Goal: Transaction & Acquisition: Book appointment/travel/reservation

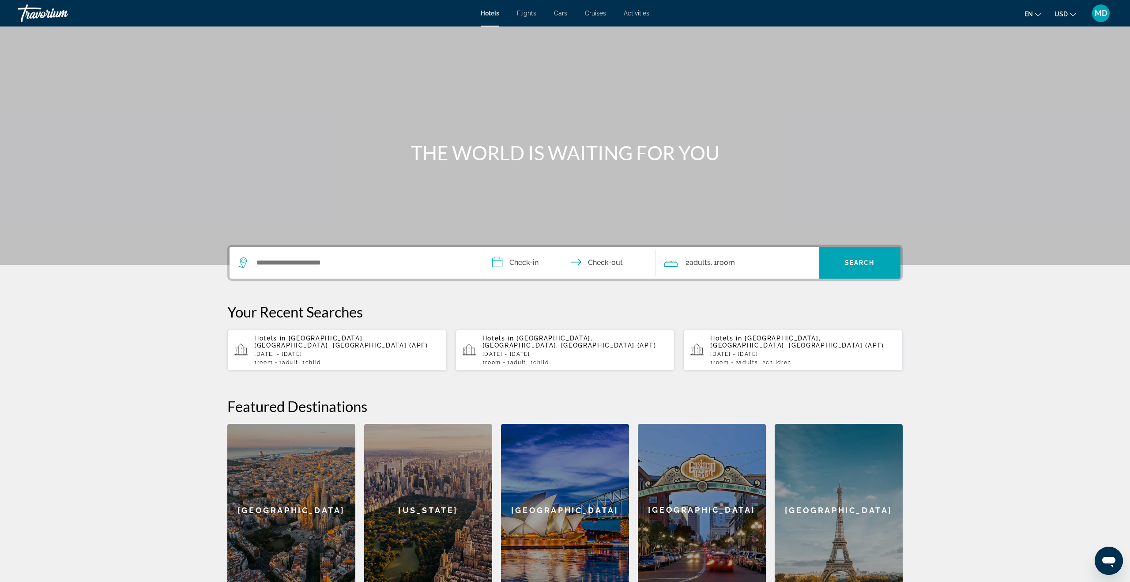
click at [526, 13] on span "Flights" at bounding box center [526, 13] width 19 height 7
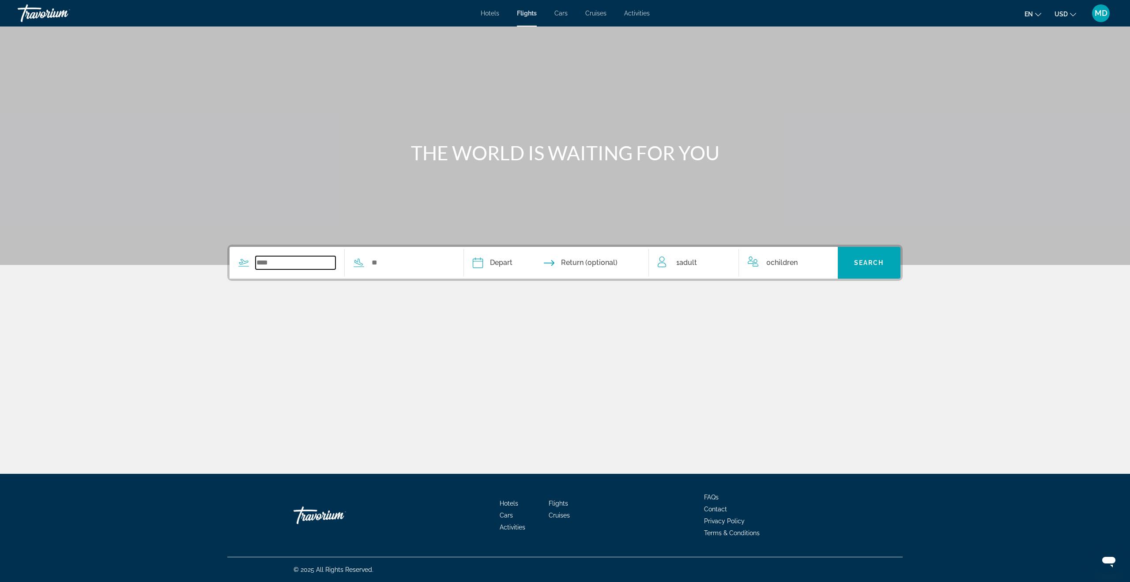
click at [263, 259] on input "Search widget" at bounding box center [295, 262] width 80 height 13
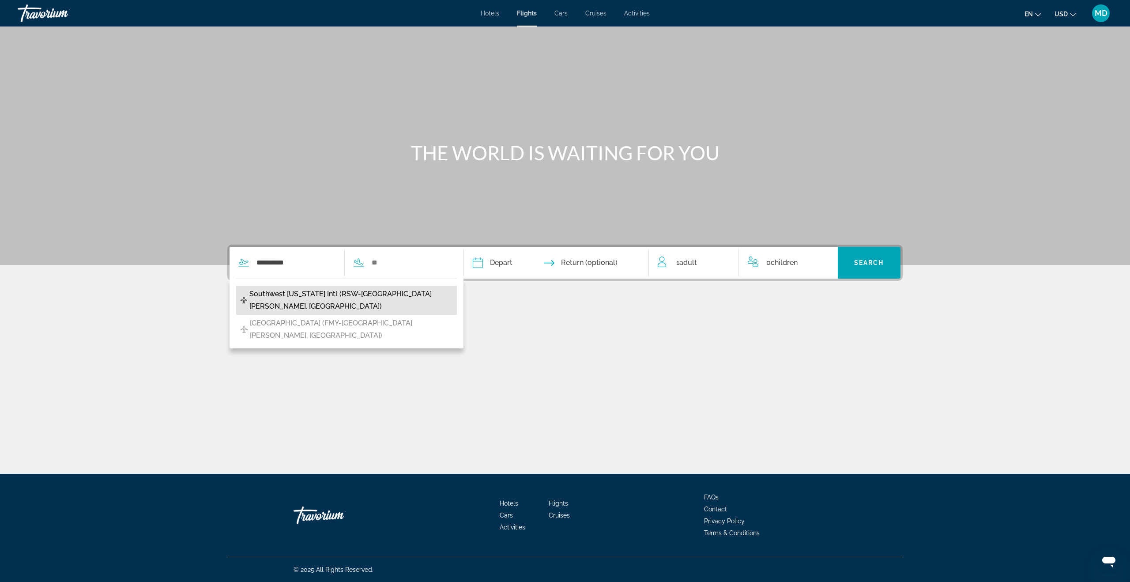
click at [282, 301] on span "Southwest [US_STATE] Intl (RSW-[GEOGRAPHIC_DATA][PERSON_NAME], [GEOGRAPHIC_DATA…" at bounding box center [350, 300] width 203 height 25
type input "**********"
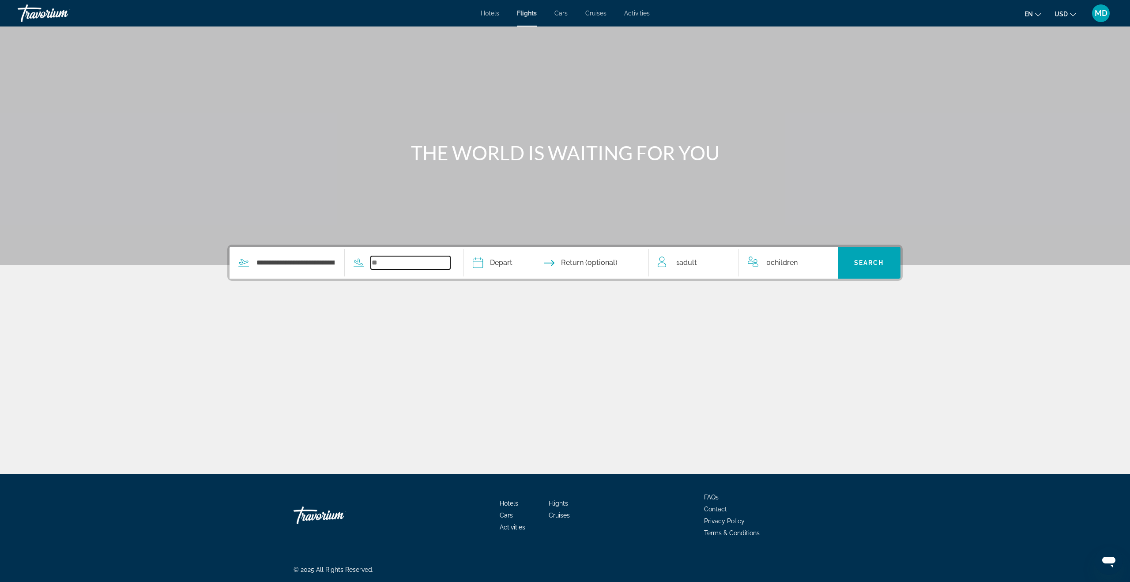
click at [404, 265] on input "Search widget" at bounding box center [411, 262] width 80 height 13
click at [368, 300] on span "Newark Liberty International (EWR-[US_STATE], [GEOGRAPHIC_DATA])" at bounding box center [352, 300] width 201 height 25
type input "**********"
click at [511, 259] on input "Depart date" at bounding box center [515, 264] width 91 height 34
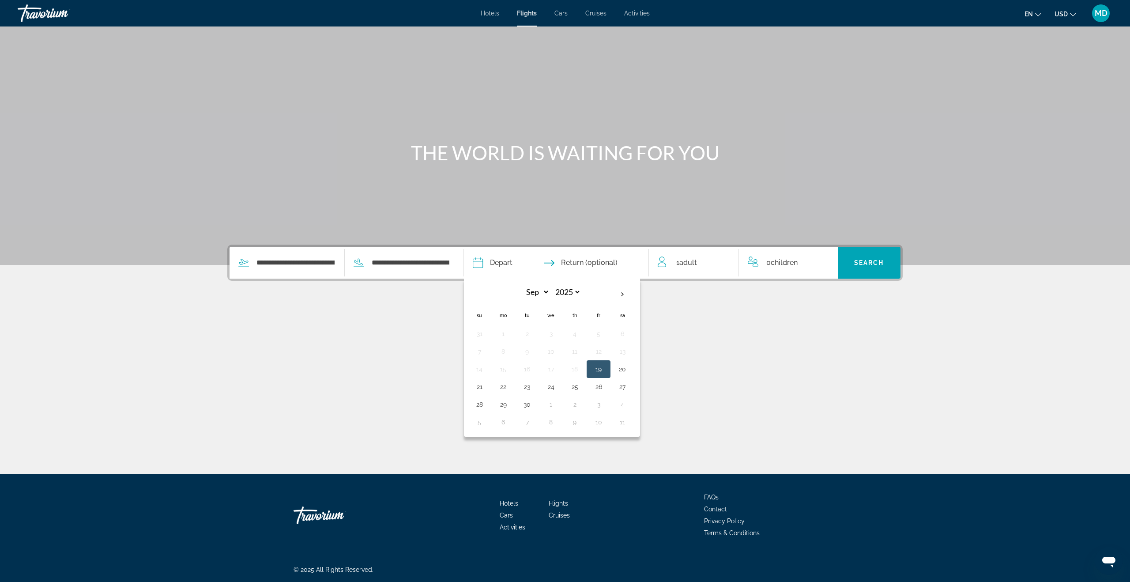
click at [620, 386] on button "27" at bounding box center [622, 386] width 14 height 12
type input "**********"
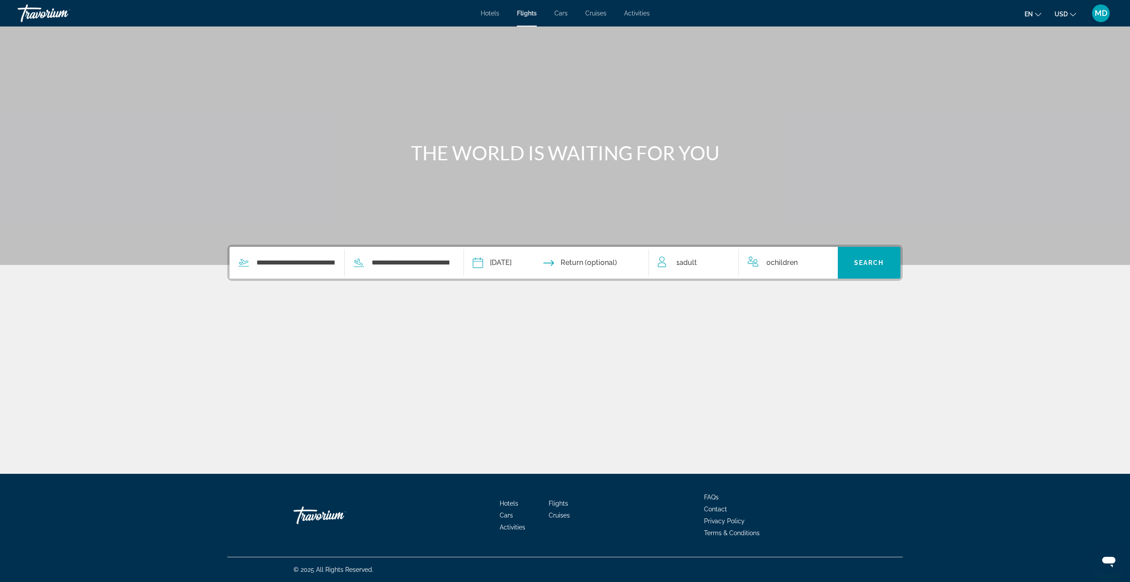
click at [606, 260] on input "Return date" at bounding box center [606, 264] width 91 height 34
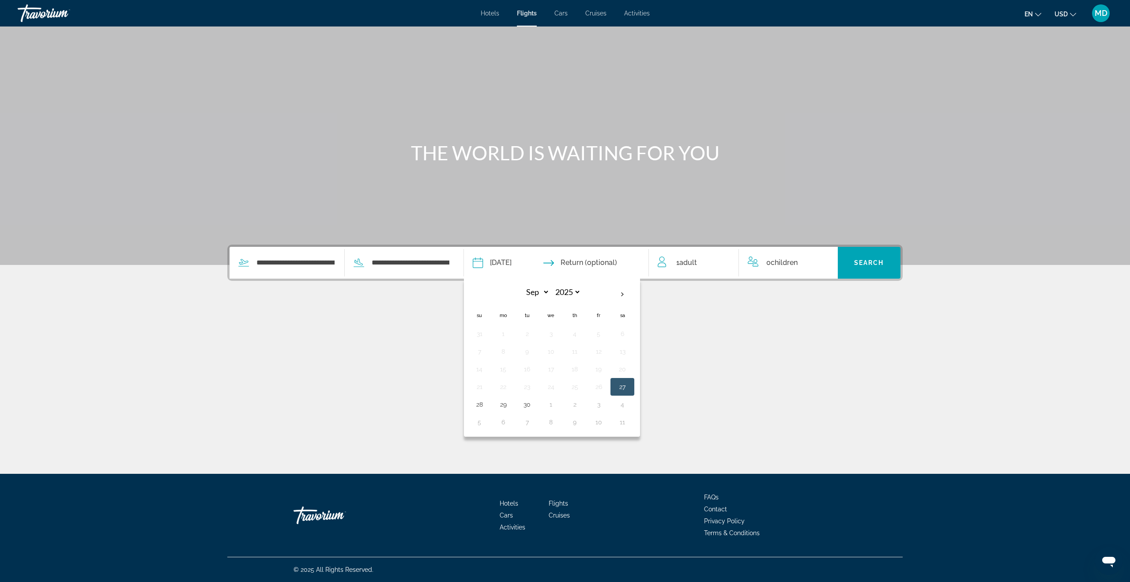
drag, startPoint x: 505, startPoint y: 406, endPoint x: 550, endPoint y: 394, distance: 46.6
click at [505, 406] on button "29" at bounding box center [503, 404] width 14 height 12
type input "**********"
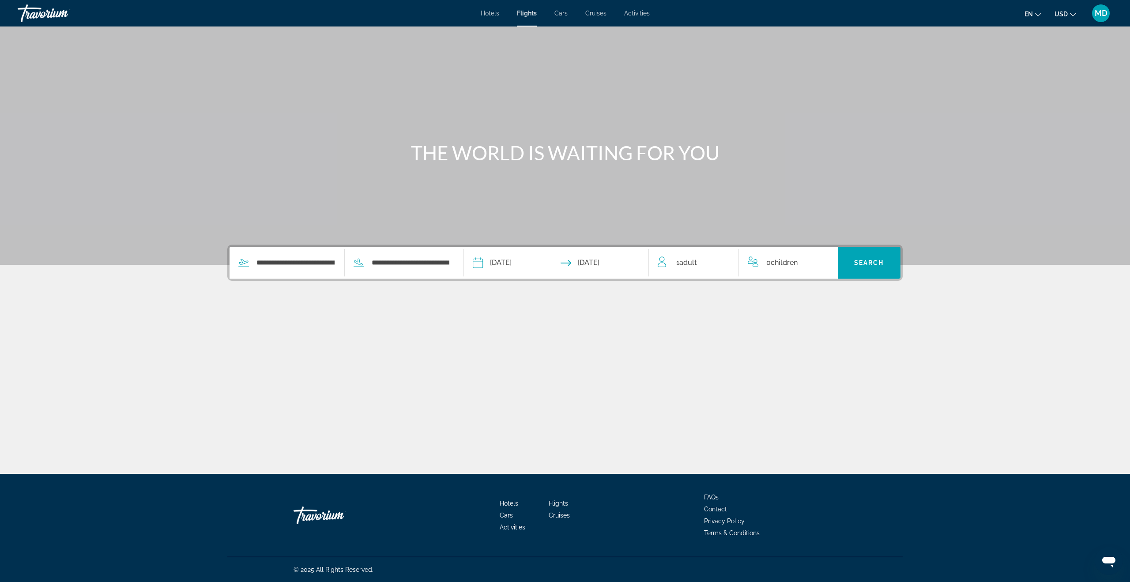
click at [799, 260] on div "0 Child Children" at bounding box center [787, 262] width 81 height 12
click at [826, 258] on icon "Increment children" at bounding box center [825, 260] width 8 height 11
click at [822, 294] on icon "Travelers: 1 adult, 1 child" at bounding box center [819, 295] width 11 height 11
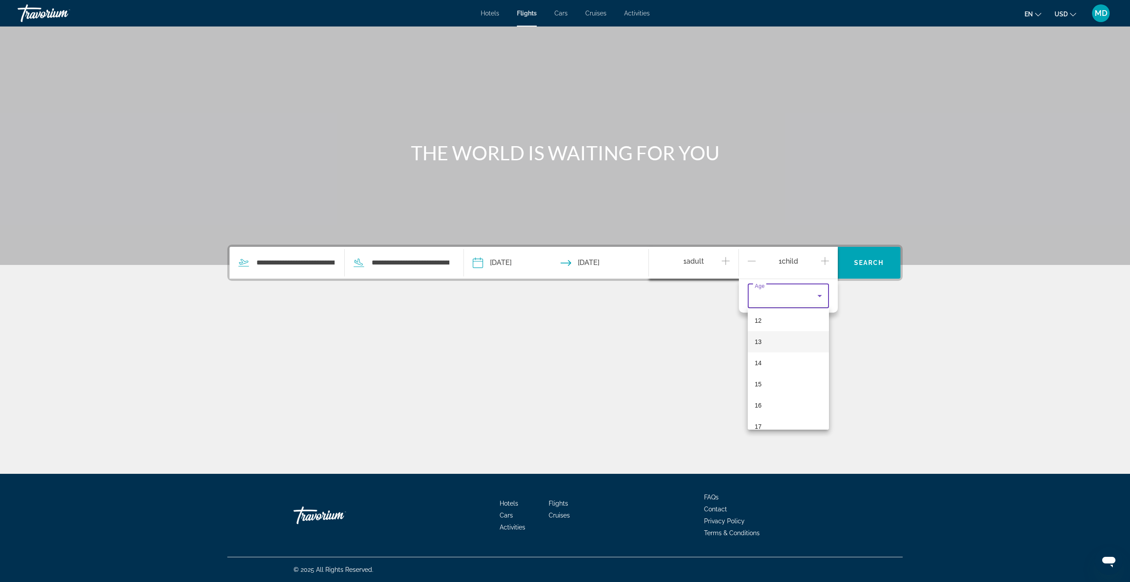
scroll to position [255, 0]
click at [782, 319] on mat-option "12" at bounding box center [787, 321] width 81 height 21
click at [856, 266] on span "Search widget" at bounding box center [868, 262] width 63 height 21
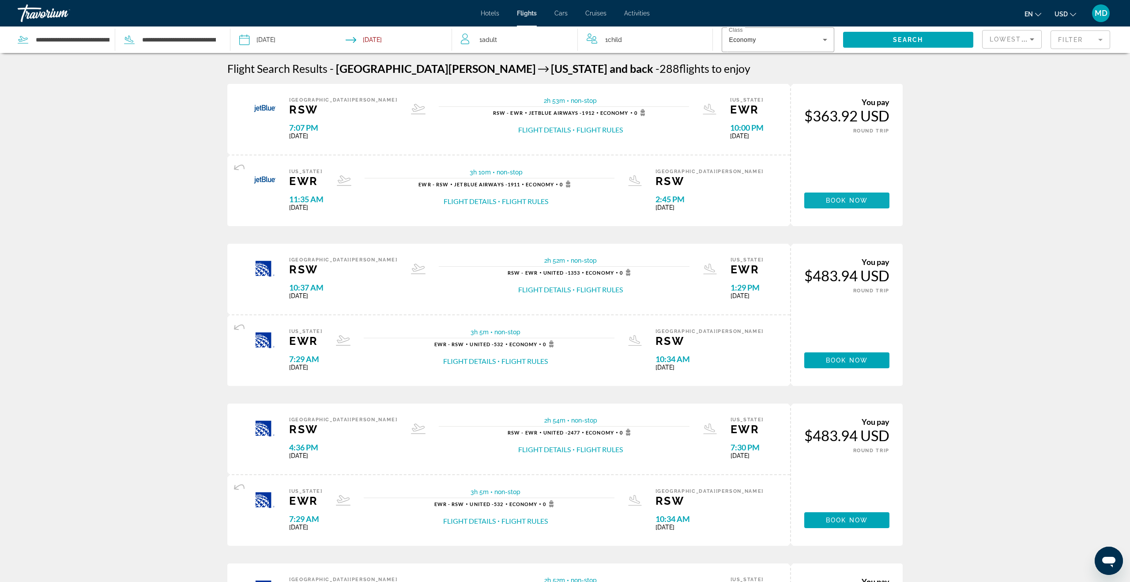
click at [834, 199] on span "Book now" at bounding box center [847, 200] width 42 height 7
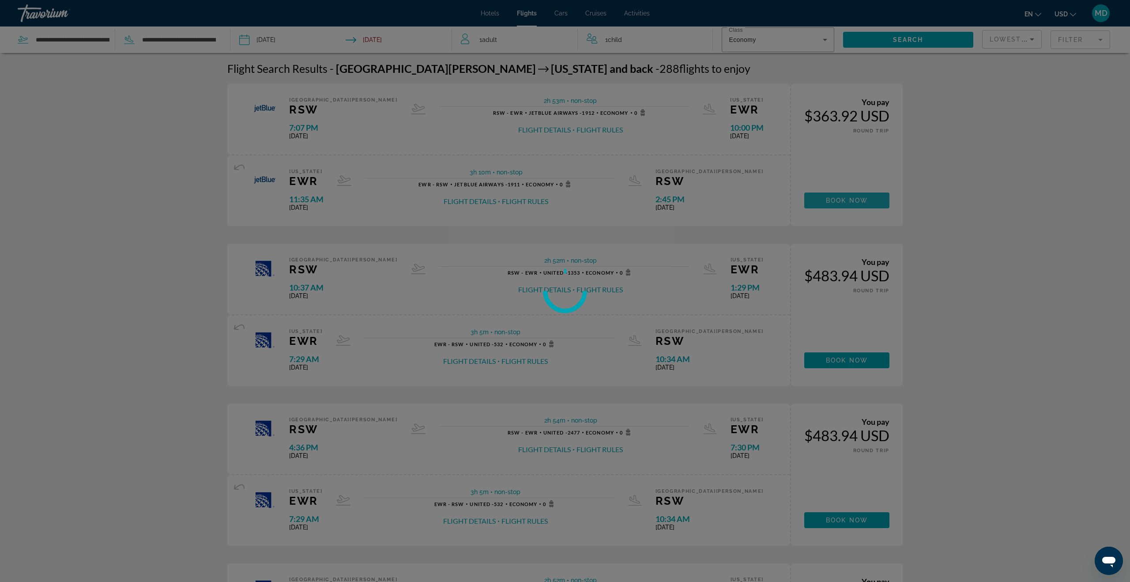
scroll to position [1, 0]
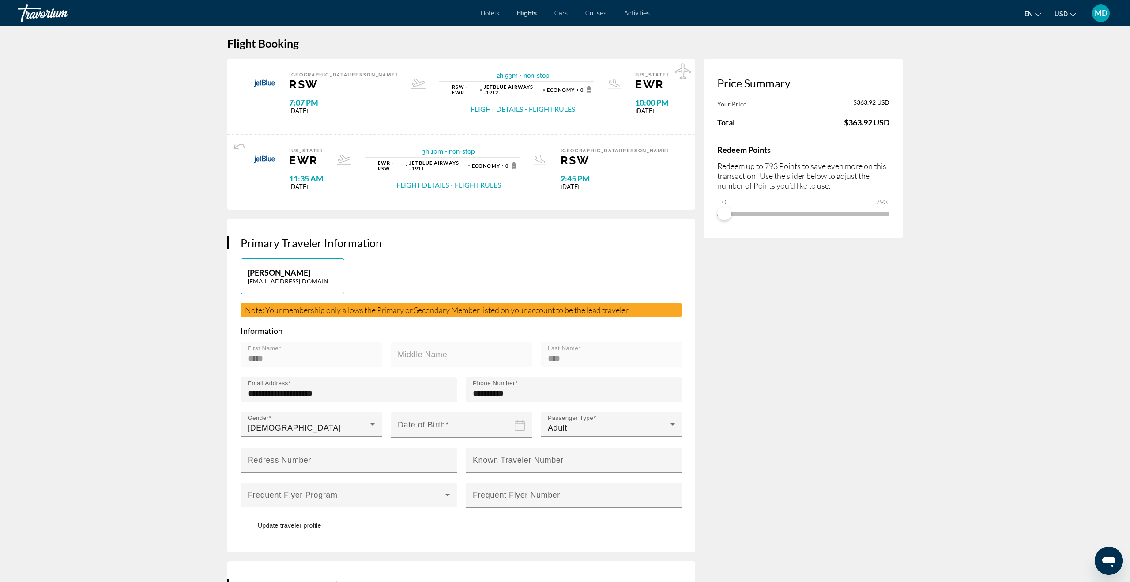
scroll to position [8, 0]
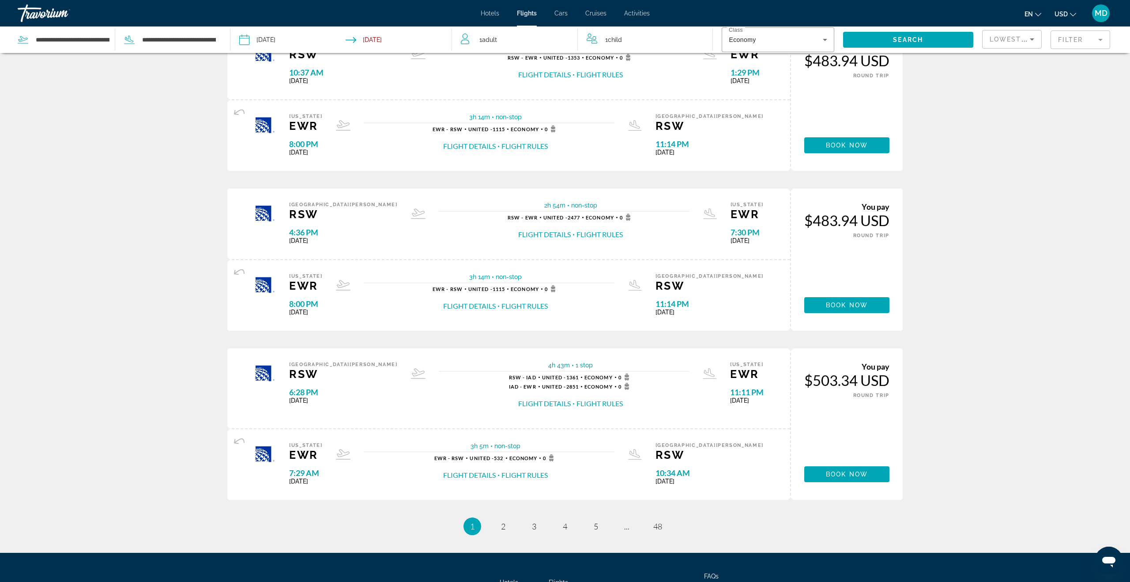
scroll to position [514, 0]
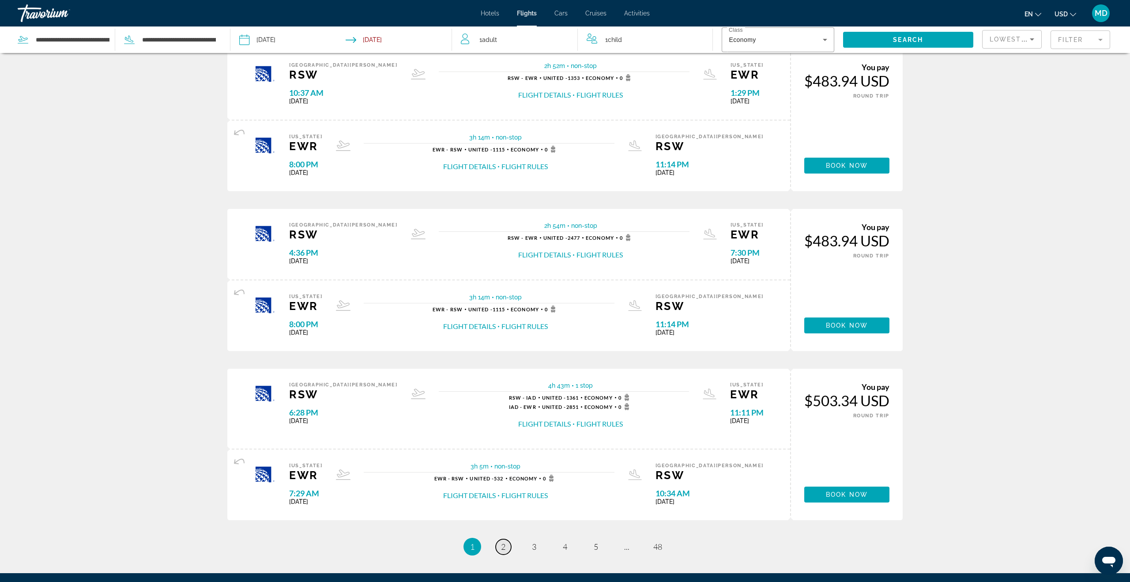
click at [501, 547] on span "2" at bounding box center [503, 546] width 4 height 10
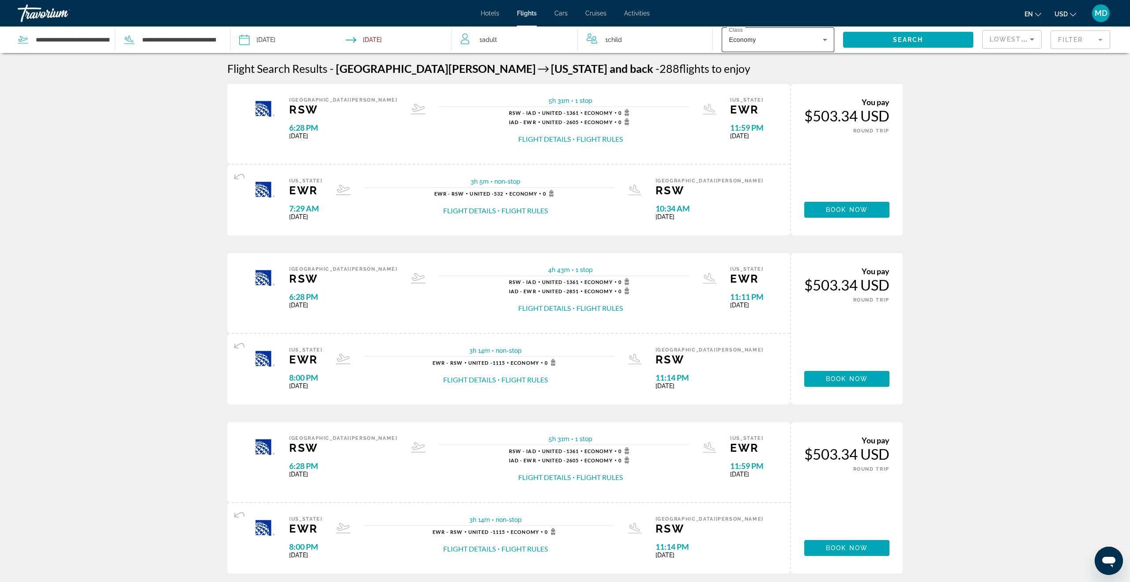
click at [825, 39] on icon "Search widget" at bounding box center [824, 40] width 4 height 2
click at [774, 64] on mat-option "Economy" at bounding box center [777, 66] width 112 height 21
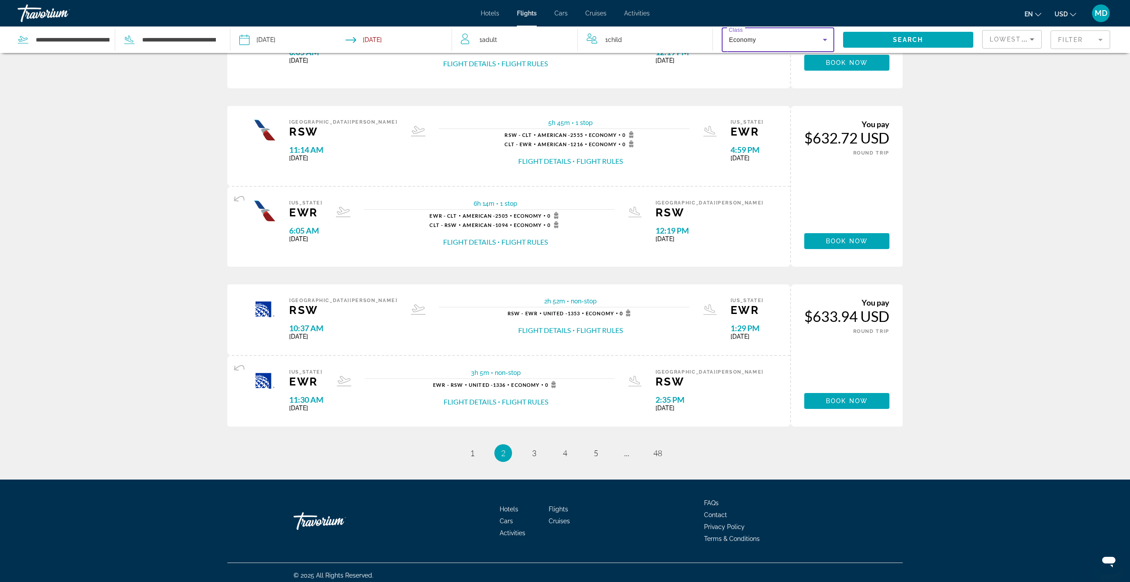
scroll to position [669, 0]
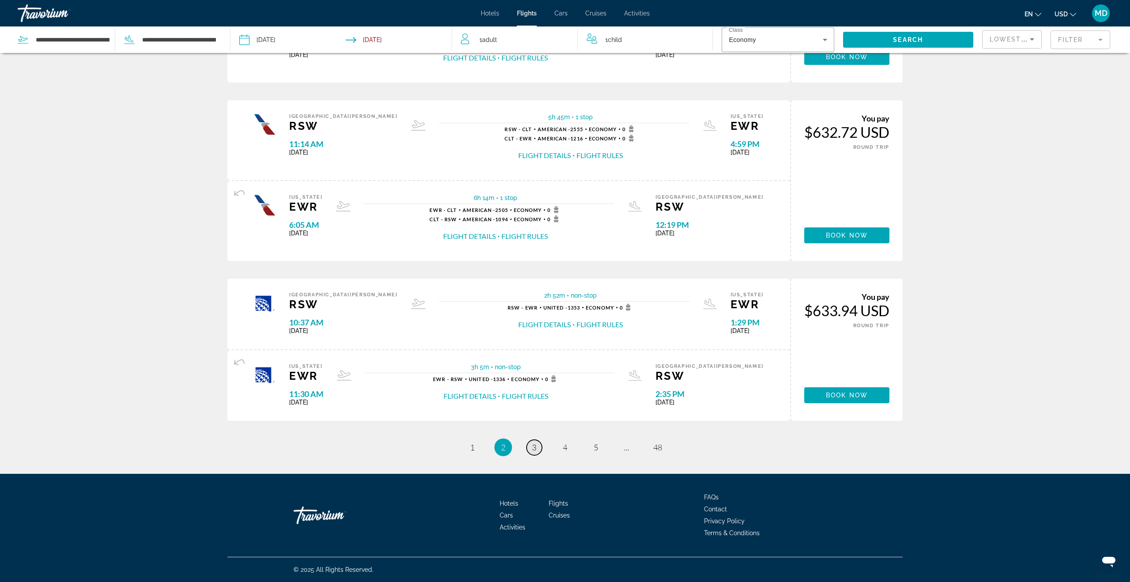
click at [534, 447] on span "3" at bounding box center [534, 447] width 4 height 10
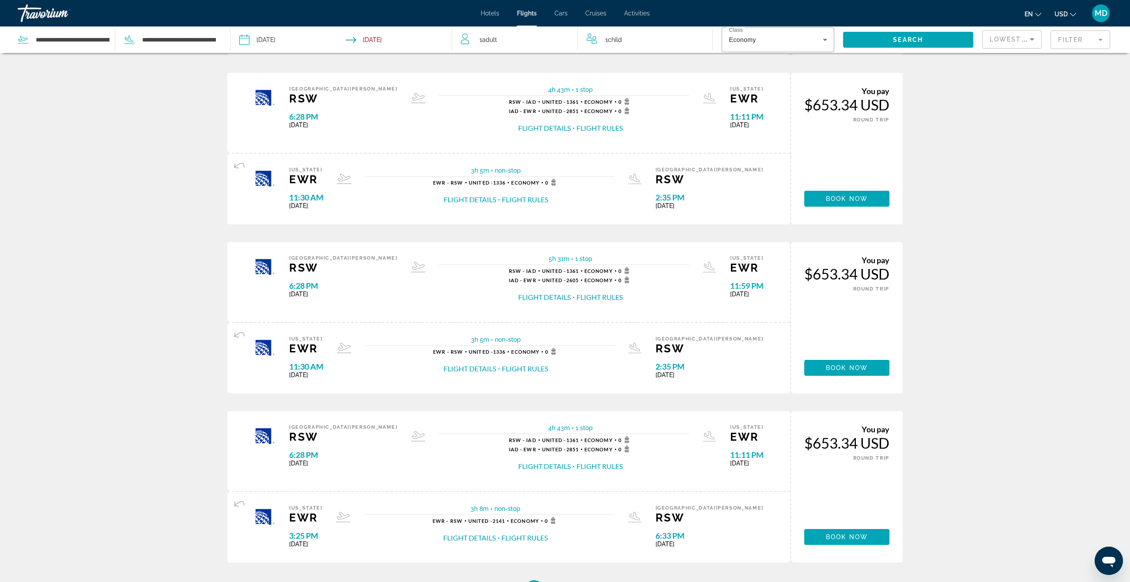
scroll to position [632, 0]
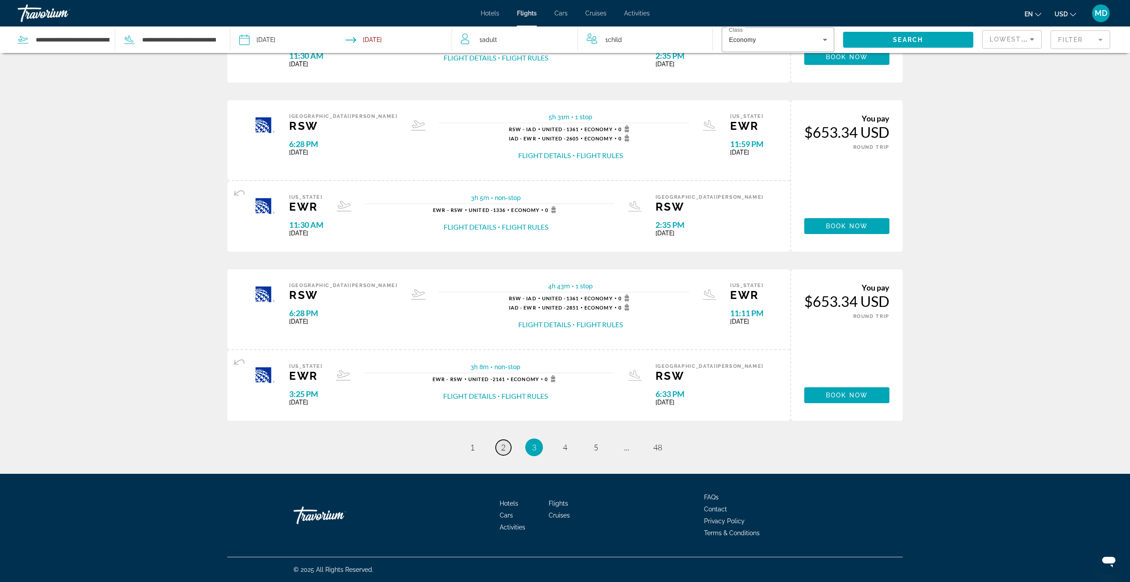
click at [508, 446] on link "page 2" at bounding box center [503, 446] width 15 height 15
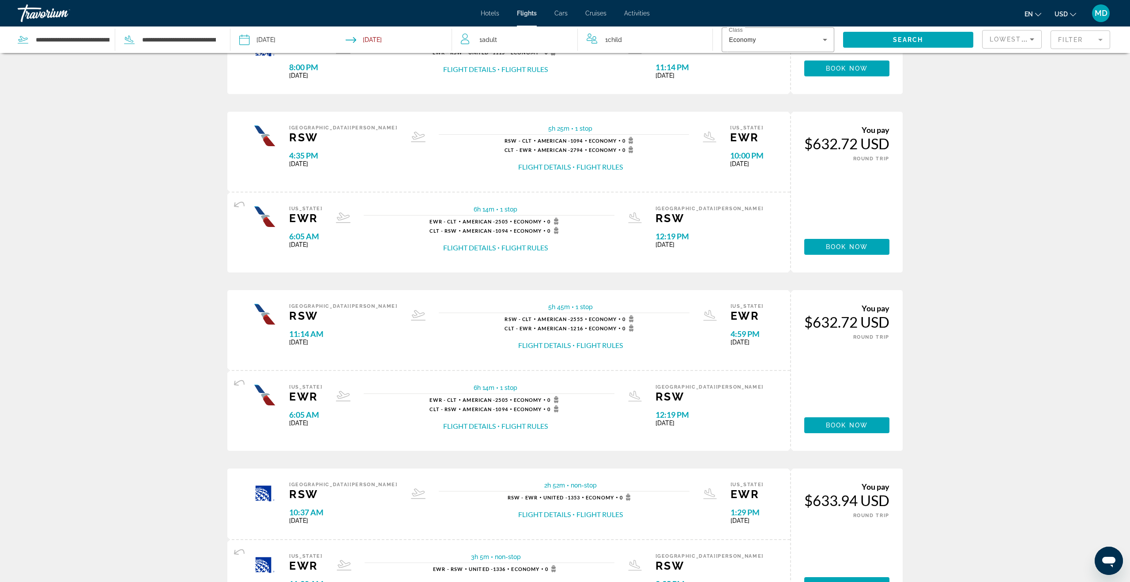
scroll to position [669, 0]
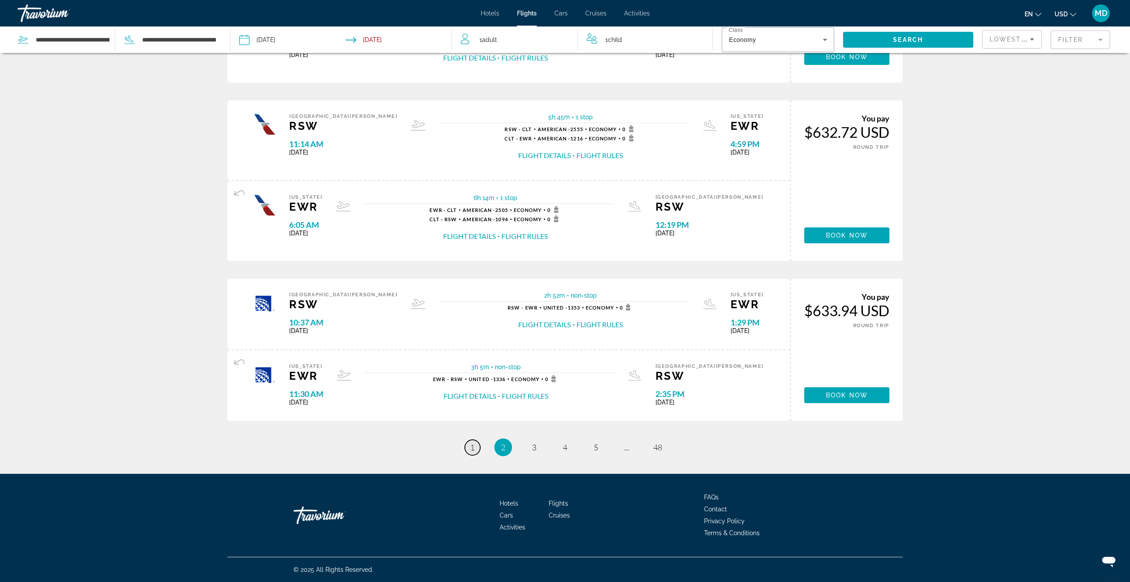
click at [469, 447] on link "page 1" at bounding box center [472, 446] width 15 height 15
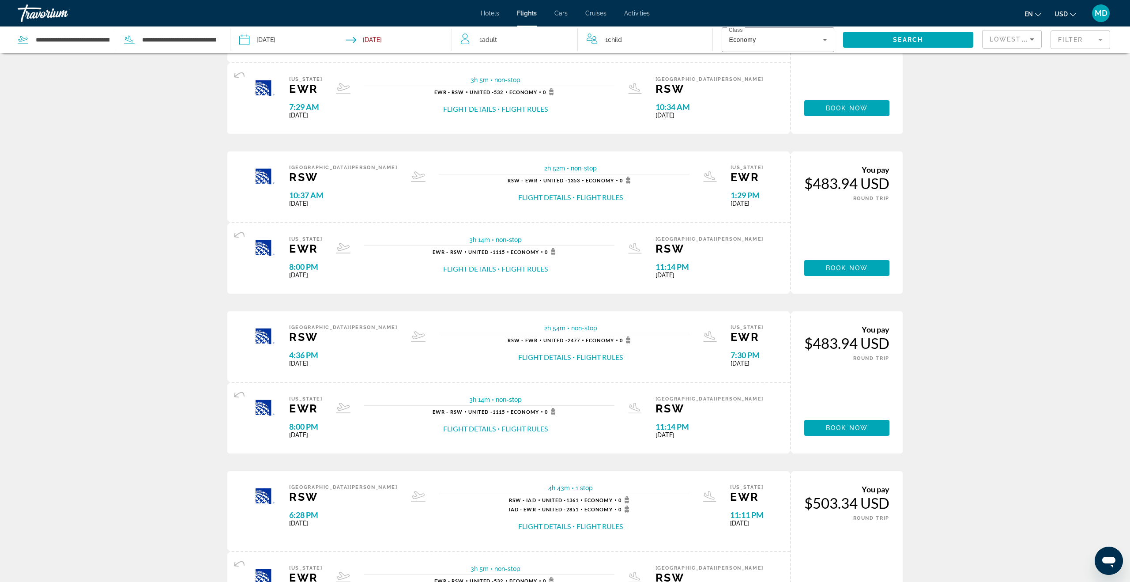
scroll to position [613, 0]
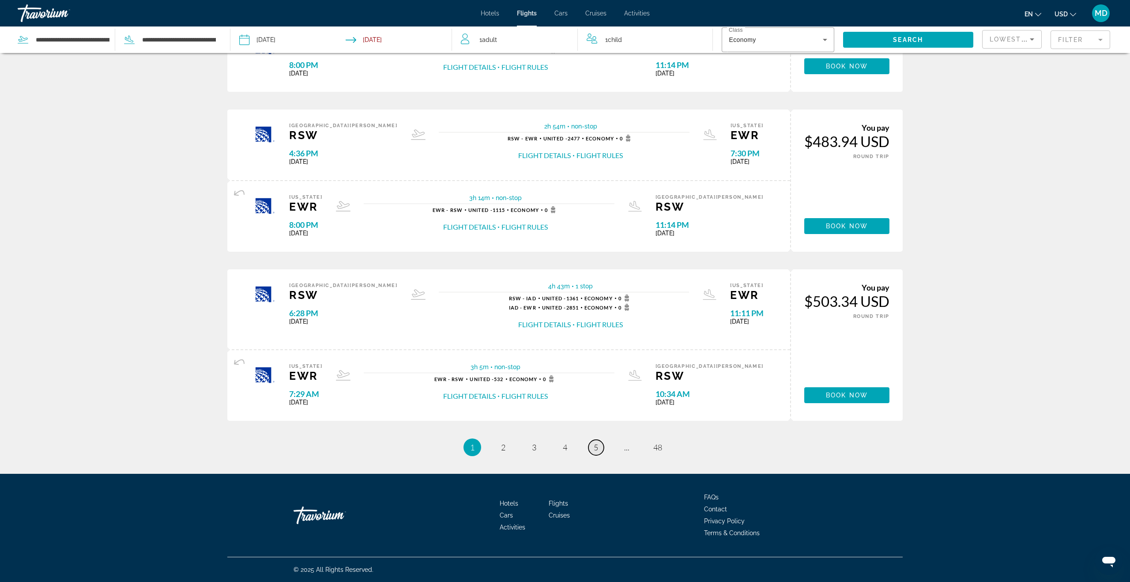
click at [597, 448] on span "5" at bounding box center [595, 447] width 4 height 10
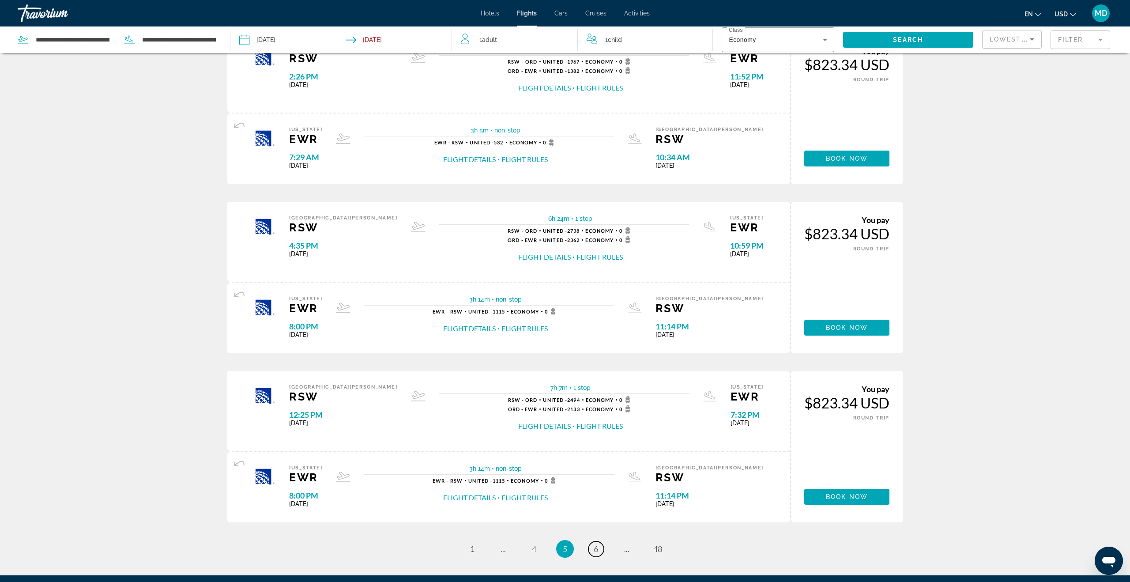
scroll to position [660, 0]
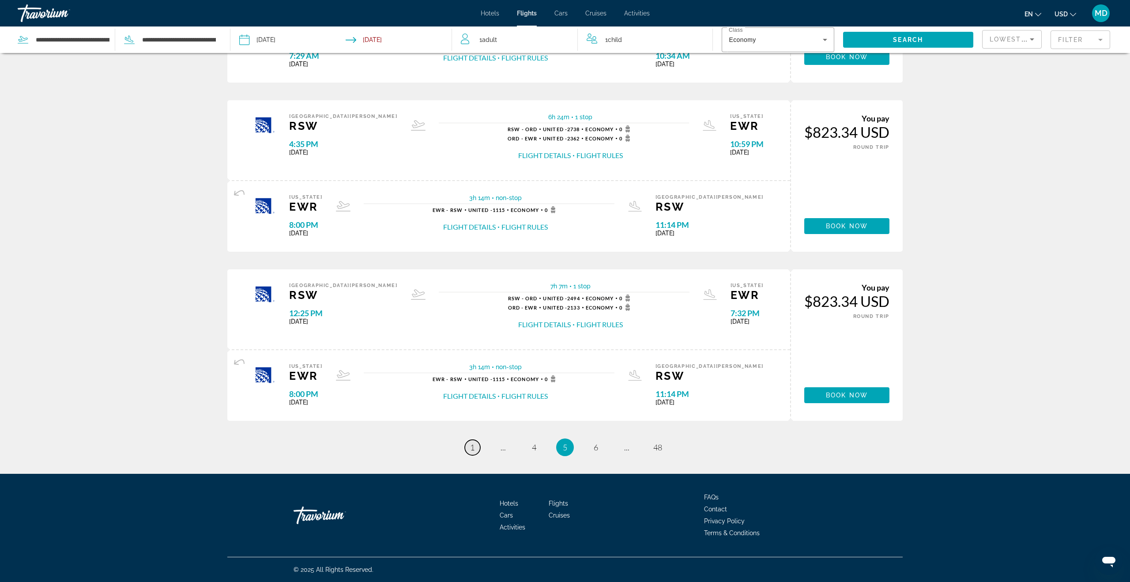
click at [472, 447] on span "1" at bounding box center [472, 447] width 4 height 10
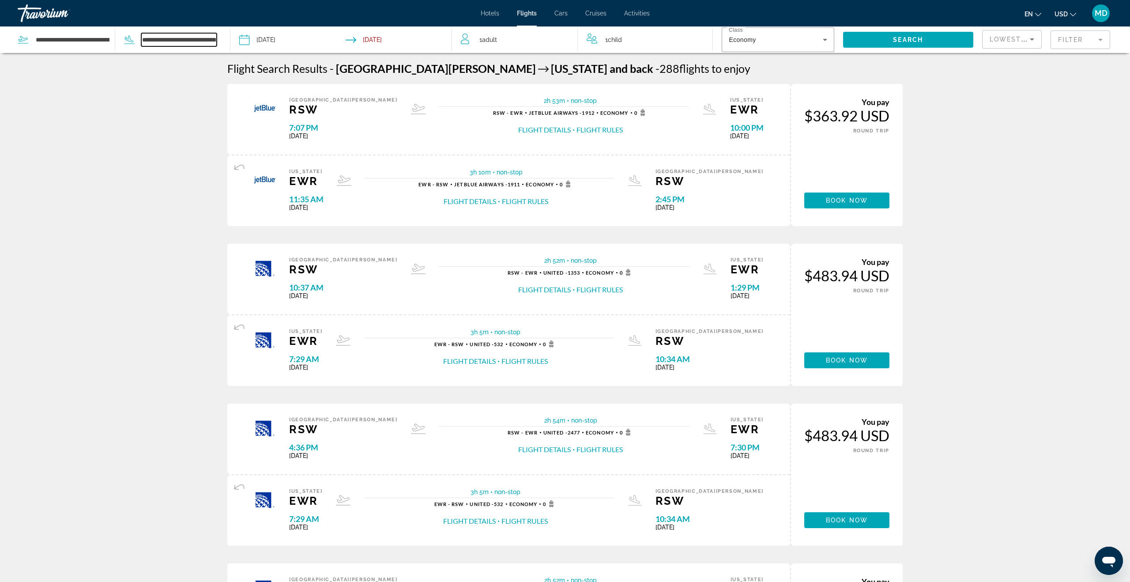
click at [191, 44] on input "**********" at bounding box center [178, 39] width 75 height 13
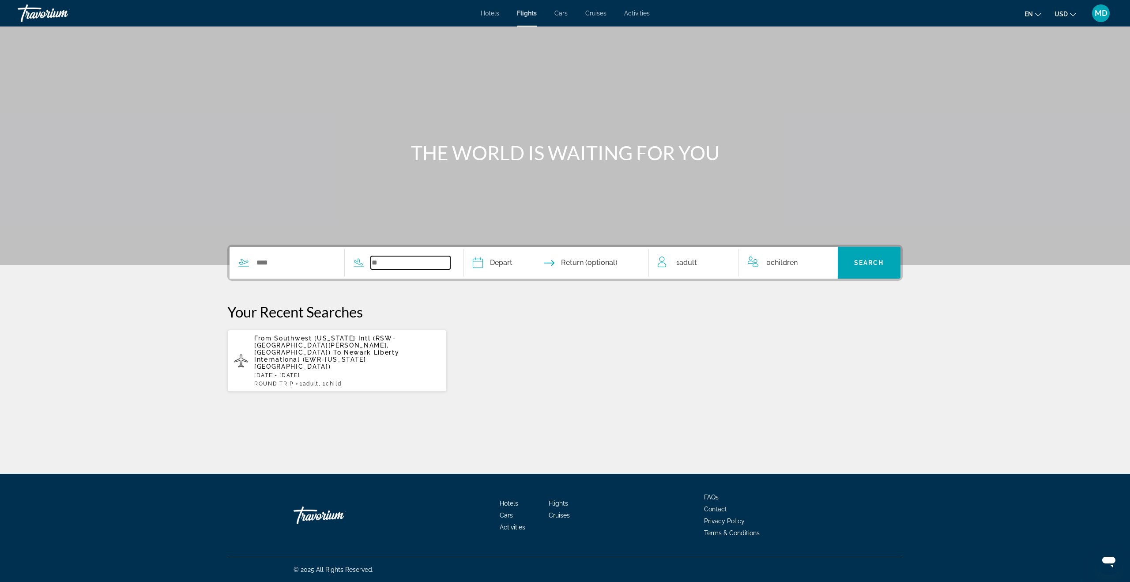
click at [379, 261] on input "Search widget" at bounding box center [411, 262] width 80 height 13
click at [285, 265] on input "Search widget" at bounding box center [295, 262] width 80 height 13
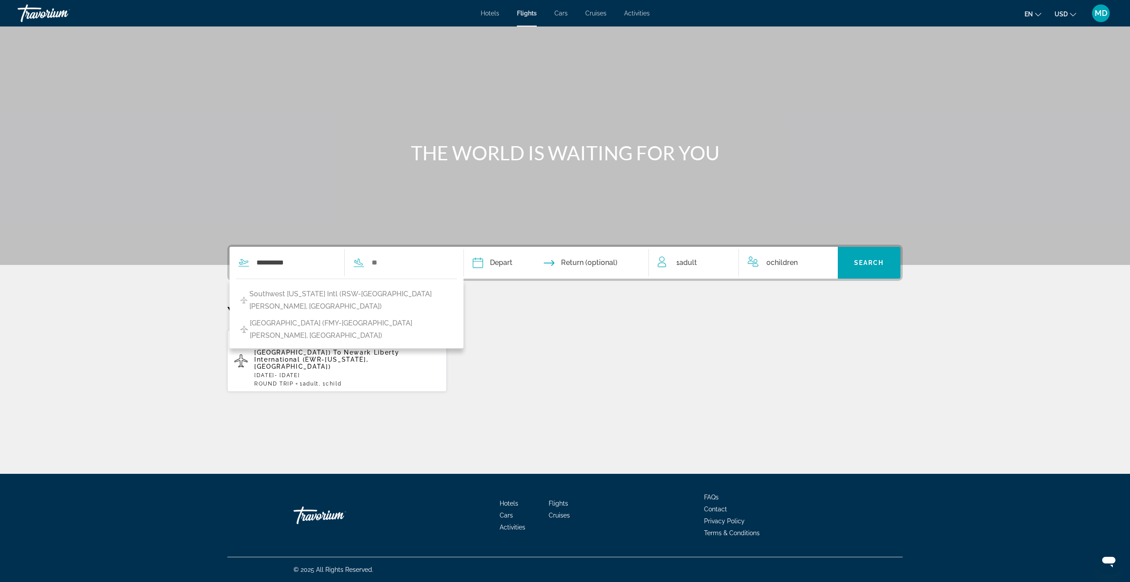
drag, startPoint x: 327, startPoint y: 301, endPoint x: 334, endPoint y: 298, distance: 8.5
click at [327, 300] on span "Southwest [US_STATE] Intl (RSW-[GEOGRAPHIC_DATA][PERSON_NAME], [GEOGRAPHIC_DATA…" at bounding box center [350, 300] width 203 height 25
type input "**********"
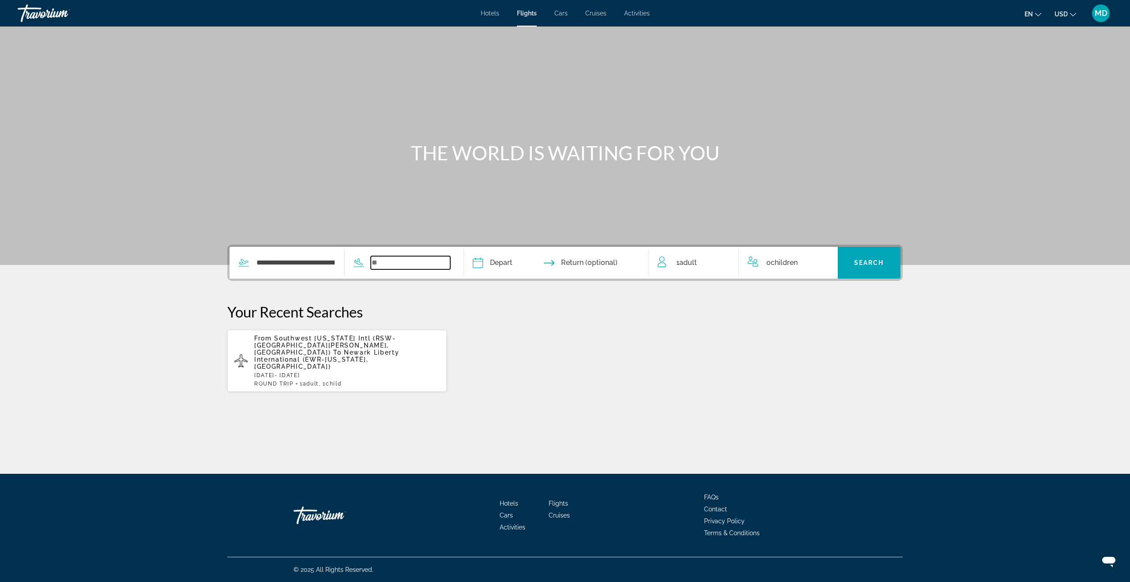
click at [383, 265] on input "Search widget" at bounding box center [411, 262] width 80 height 13
click at [293, 297] on span "La Guardia (LGA-[US_STATE], [GEOGRAPHIC_DATA])" at bounding box center [338, 294] width 171 height 12
type input "**********"
click at [507, 262] on input "Depart date" at bounding box center [515, 264] width 91 height 34
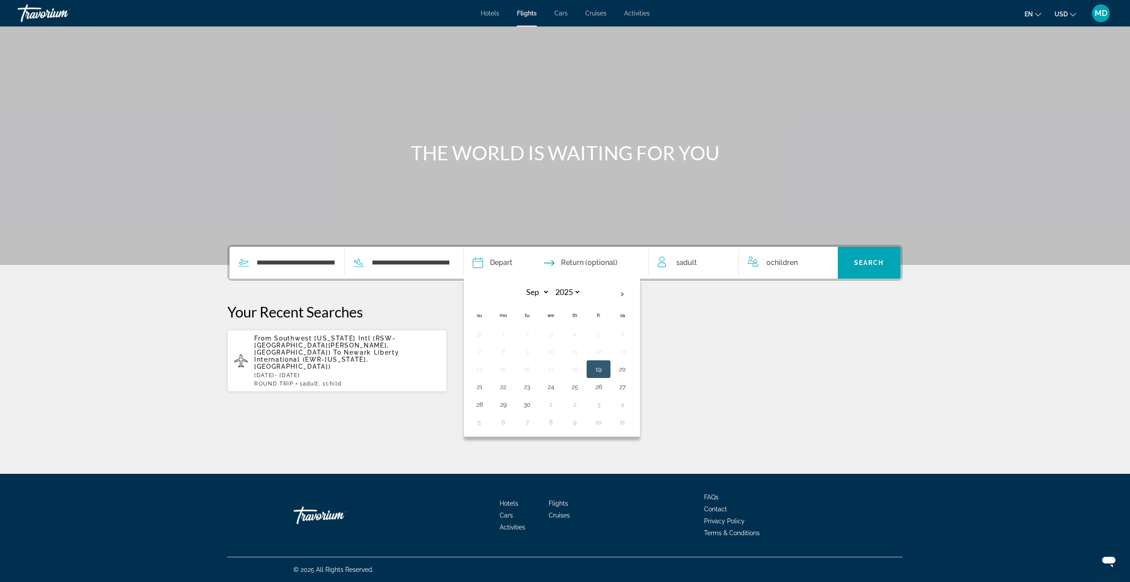
drag, startPoint x: 625, startPoint y: 385, endPoint x: 615, endPoint y: 402, distance: 20.0
click at [625, 385] on button "27" at bounding box center [622, 386] width 14 height 12
type input "**********"
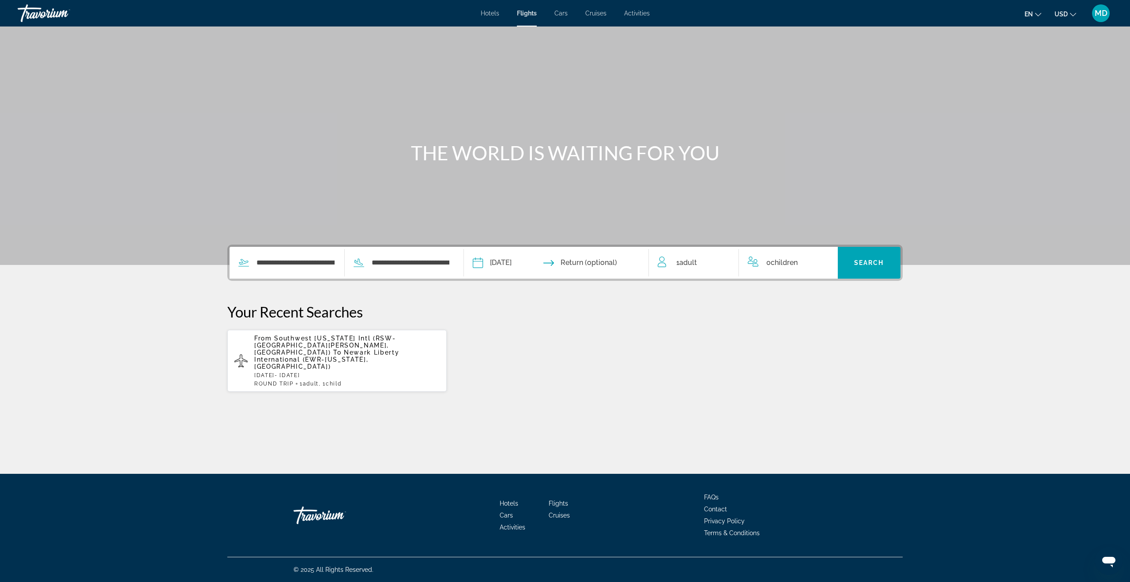
drag, startPoint x: 586, startPoint y: 259, endPoint x: 595, endPoint y: 274, distance: 17.3
click at [586, 259] on input "Return date" at bounding box center [606, 264] width 91 height 34
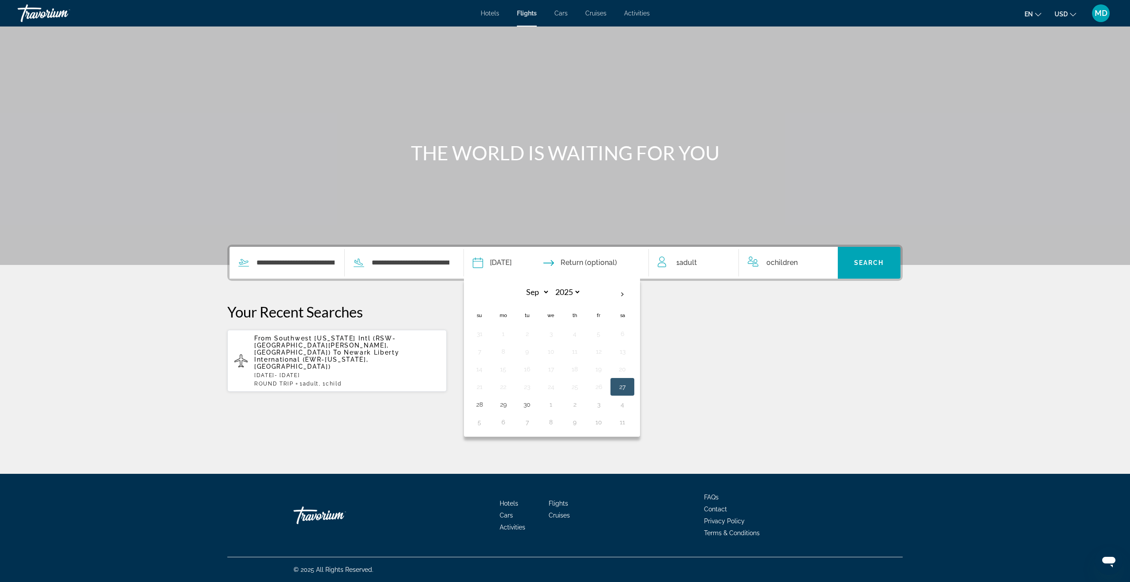
drag, startPoint x: 505, startPoint y: 404, endPoint x: 519, endPoint y: 401, distance: 14.5
click at [507, 403] on button "29" at bounding box center [503, 404] width 14 height 12
type input "**********"
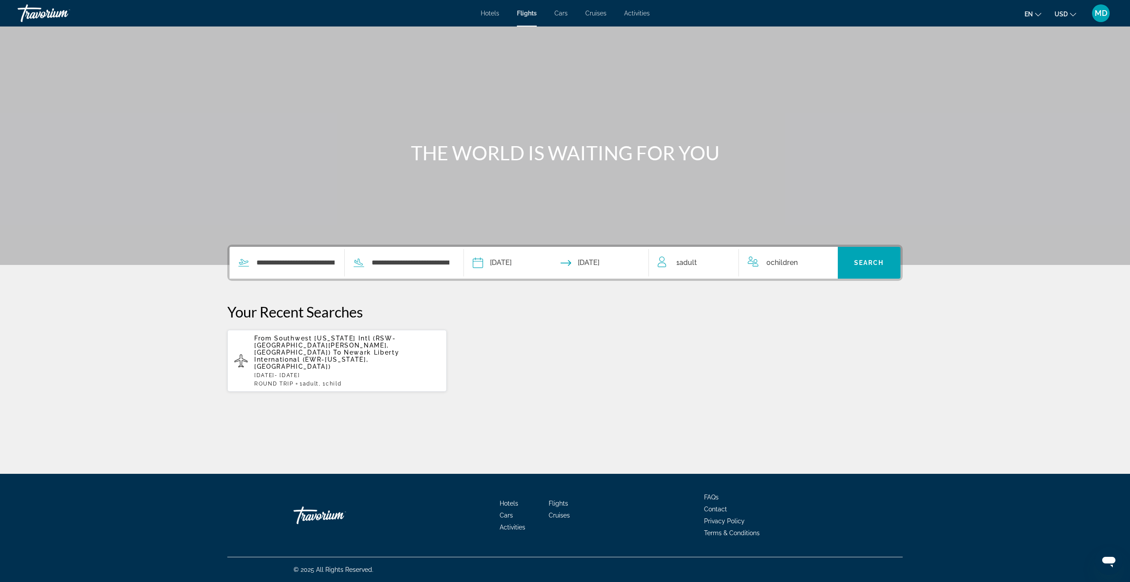
drag, startPoint x: 779, startPoint y: 262, endPoint x: 760, endPoint y: 297, distance: 40.1
click at [779, 263] on span "Children" at bounding box center [783, 262] width 27 height 8
click at [814, 261] on div "0 Child Children" at bounding box center [787, 262] width 81 height 15
click at [822, 261] on icon "Increment children" at bounding box center [825, 260] width 8 height 11
click at [815, 295] on icon "Travelers: 1 adult, 1 child" at bounding box center [819, 295] width 11 height 11
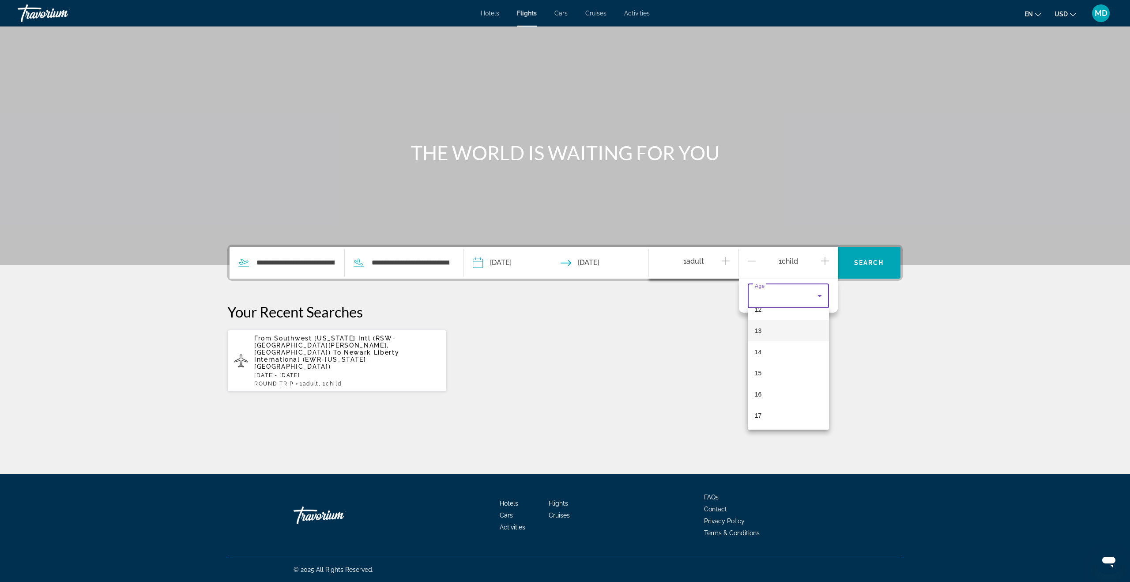
scroll to position [250, 0]
click at [800, 322] on mat-option "12" at bounding box center [787, 326] width 81 height 21
click at [879, 263] on span "Search" at bounding box center [869, 262] width 30 height 7
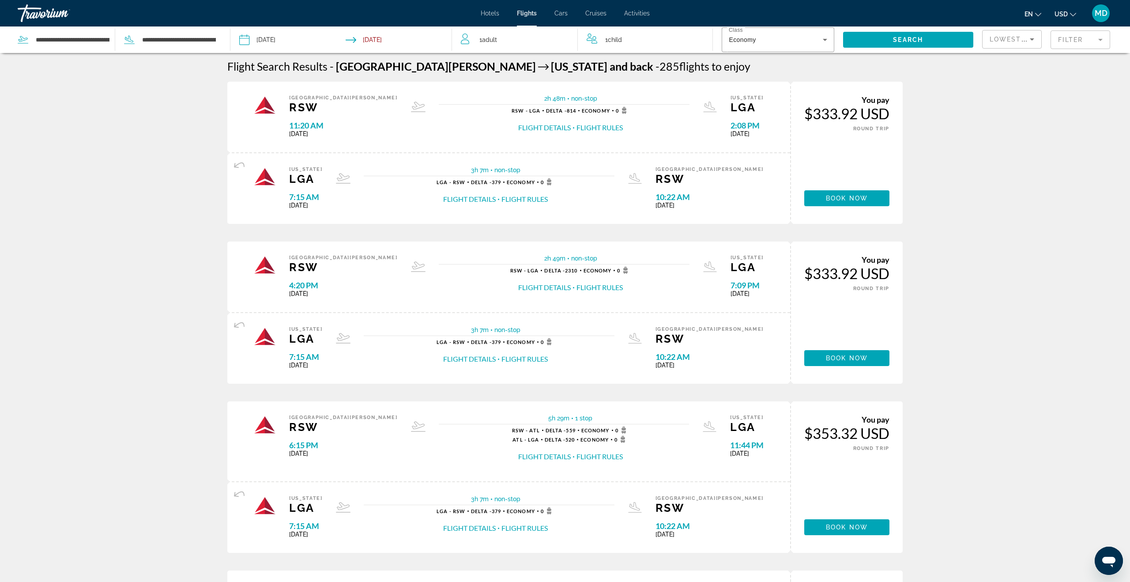
scroll to position [6, 0]
